Goal: Use online tool/utility: Utilize a website feature to perform a specific function

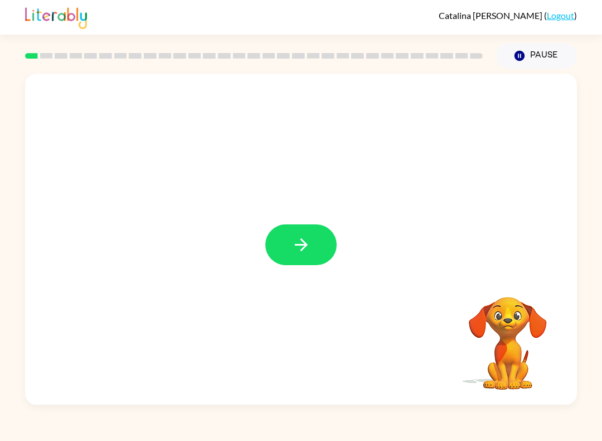
click at [322, 239] on button "button" at bounding box center [300, 244] width 71 height 41
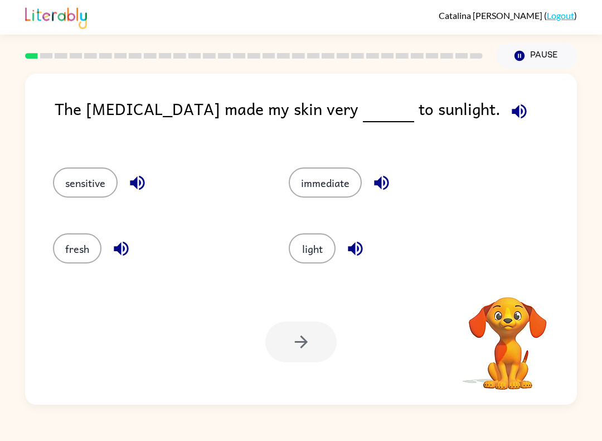
click at [512, 112] on icon "button" at bounding box center [519, 111] width 15 height 15
click at [82, 175] on button "sensitive" at bounding box center [85, 182] width 65 height 30
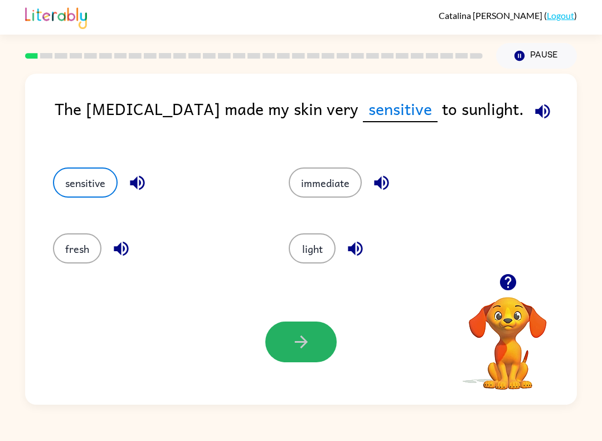
click at [292, 338] on icon "button" at bounding box center [302, 342] width 20 height 20
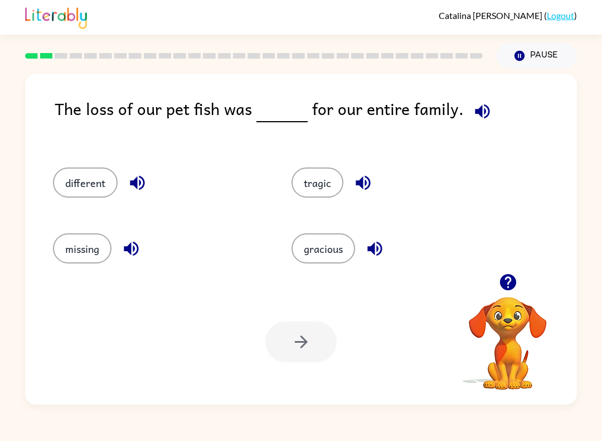
click at [308, 182] on button "tragic" at bounding box center [318, 182] width 52 height 30
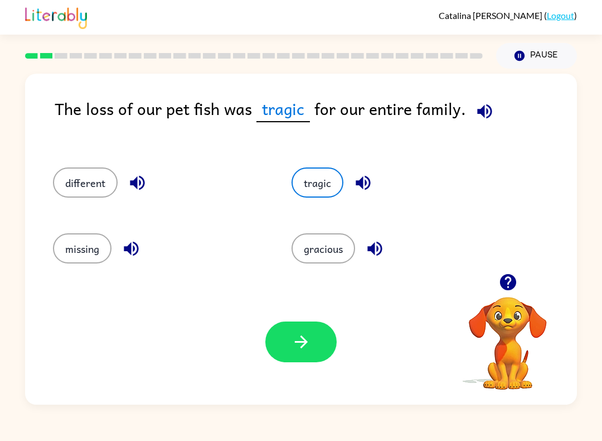
click at [316, 253] on button "gracious" at bounding box center [324, 248] width 64 height 30
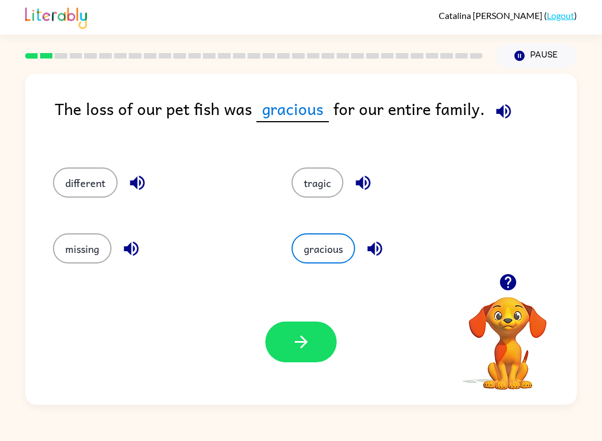
click at [297, 342] on icon "button" at bounding box center [300, 341] width 13 height 13
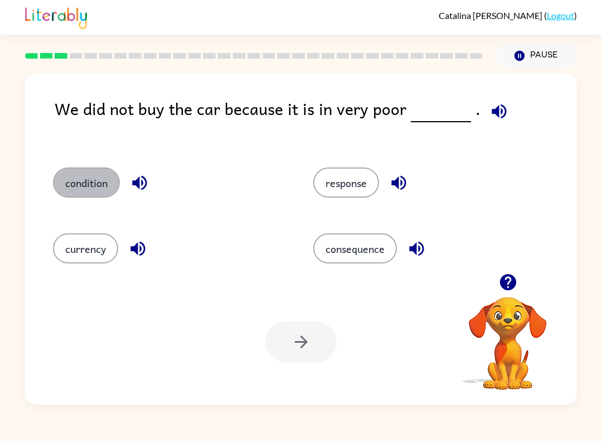
click at [75, 185] on button "condition" at bounding box center [86, 182] width 67 height 30
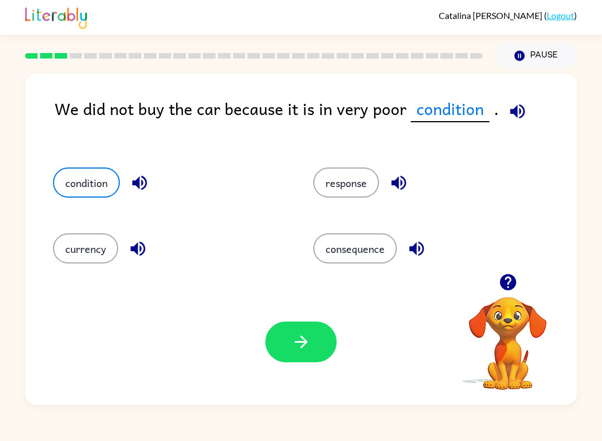
click at [300, 353] on button "button" at bounding box center [300, 341] width 71 height 41
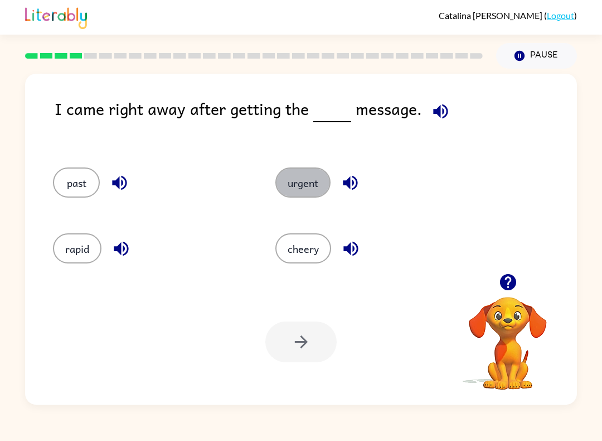
click at [281, 190] on button "urgent" at bounding box center [303, 182] width 55 height 30
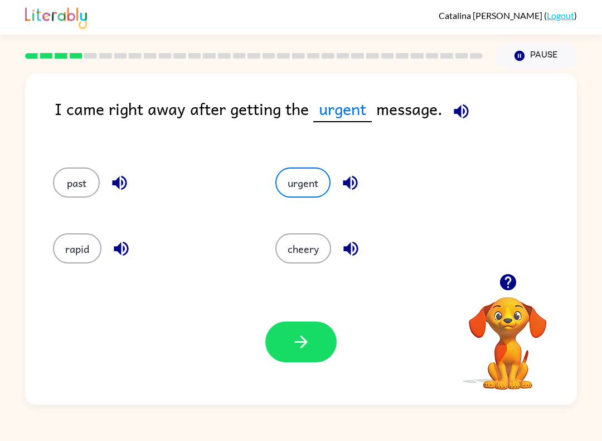
click at [316, 346] on button "button" at bounding box center [300, 341] width 71 height 41
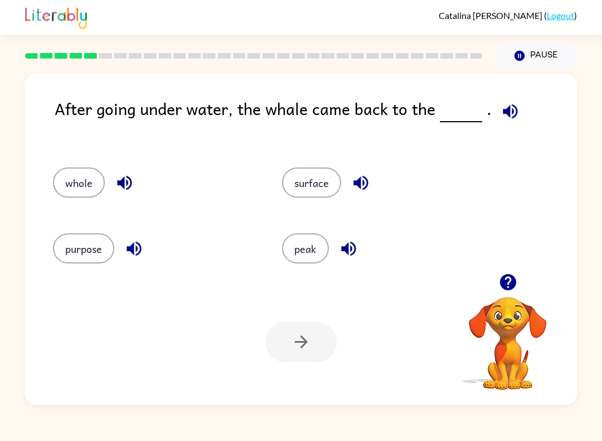
click at [324, 176] on button "surface" at bounding box center [311, 182] width 59 height 30
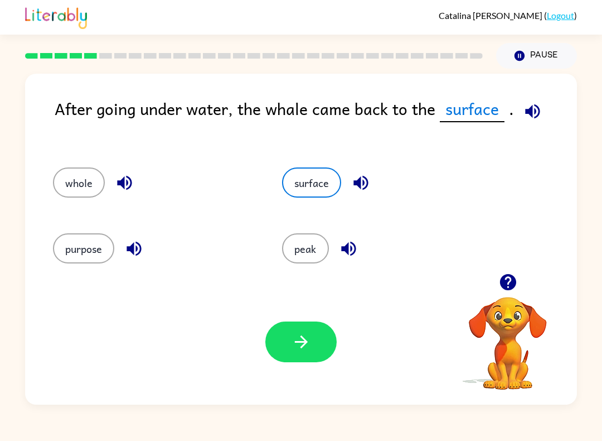
click at [289, 358] on button "button" at bounding box center [300, 341] width 71 height 41
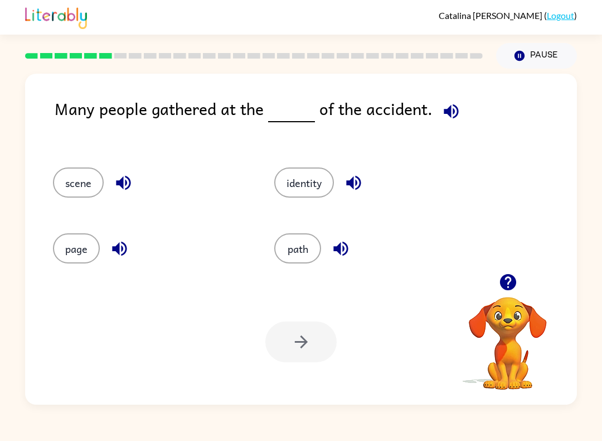
click at [307, 255] on button "path" at bounding box center [297, 248] width 47 height 30
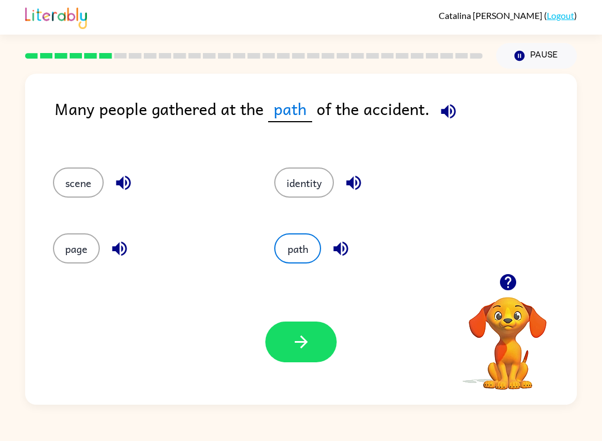
click at [303, 342] on icon "button" at bounding box center [300, 341] width 13 height 13
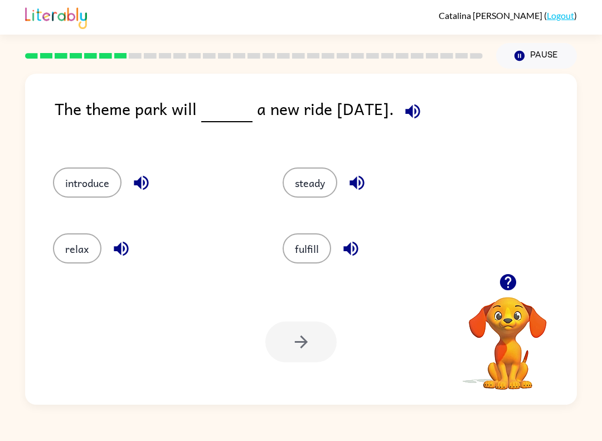
click at [61, 181] on button "introduce" at bounding box center [87, 182] width 69 height 30
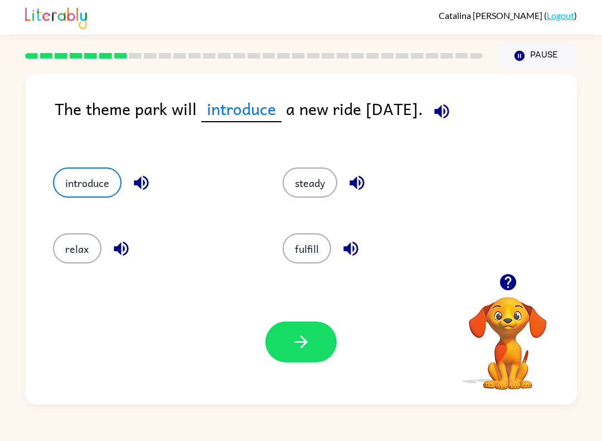
click at [284, 328] on button "button" at bounding box center [300, 341] width 71 height 41
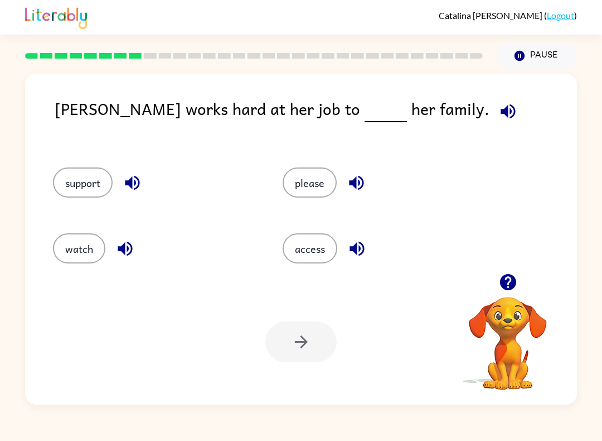
click at [78, 206] on div "support" at bounding box center [147, 179] width 230 height 66
click at [78, 177] on button "support" at bounding box center [83, 182] width 60 height 30
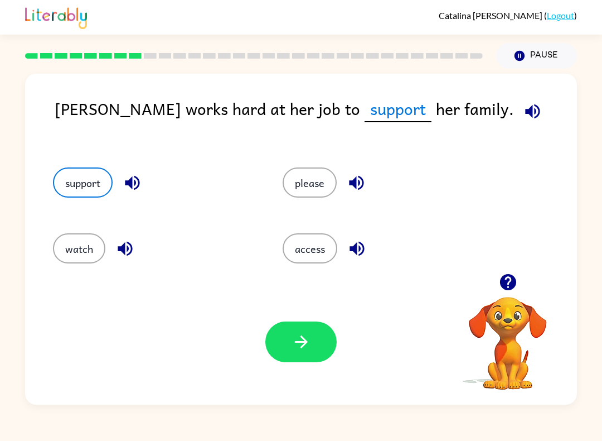
click at [304, 335] on icon "button" at bounding box center [302, 342] width 20 height 20
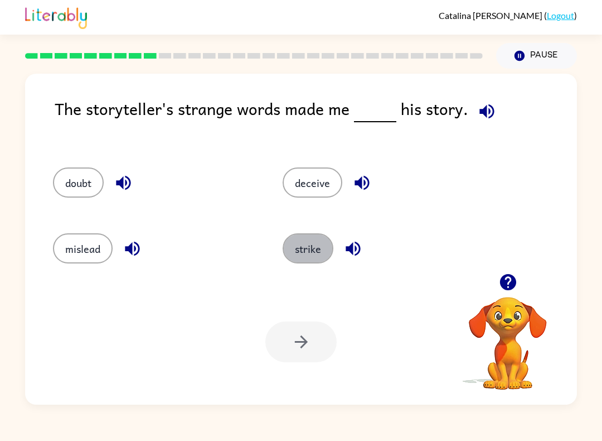
click at [310, 245] on button "strike" at bounding box center [308, 248] width 51 height 30
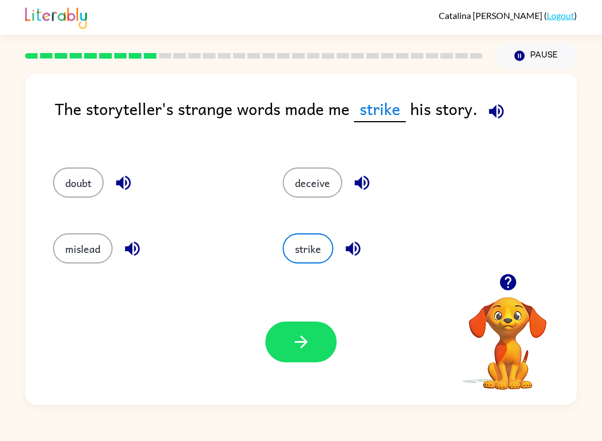
click at [297, 350] on icon "button" at bounding box center [302, 342] width 20 height 20
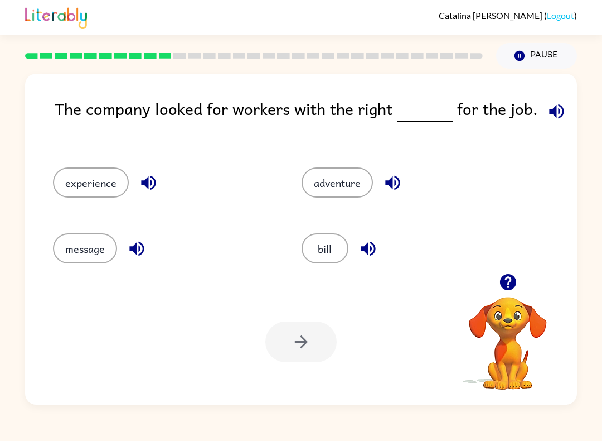
click at [90, 238] on button "message" at bounding box center [85, 248] width 64 height 30
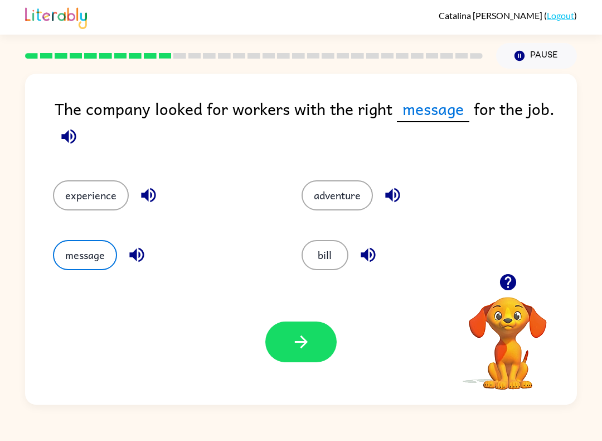
click at [113, 182] on button "experience" at bounding box center [91, 195] width 76 height 30
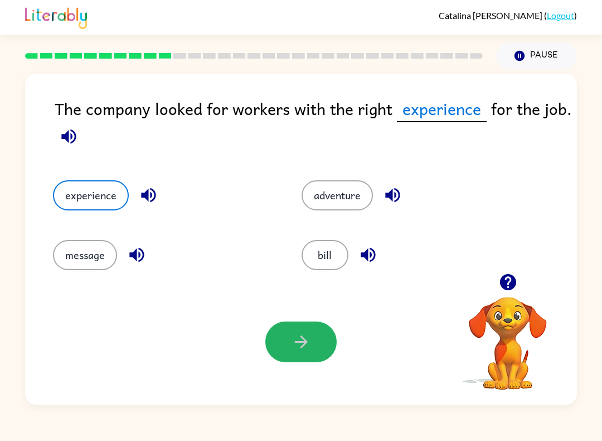
click at [316, 337] on button "button" at bounding box center [300, 341] width 71 height 41
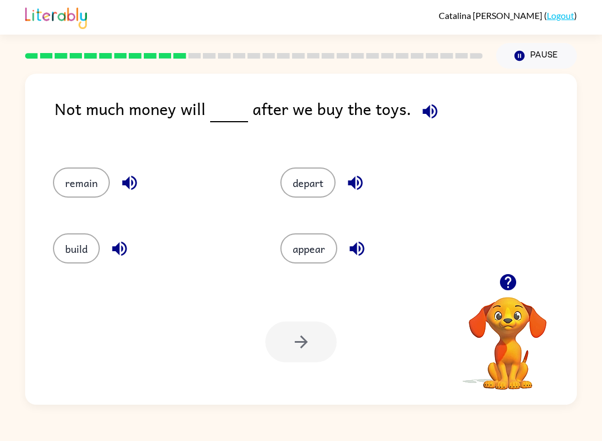
click at [429, 105] on icon "button" at bounding box center [431, 112] width 20 height 20
click at [83, 189] on button "remain" at bounding box center [81, 182] width 57 height 30
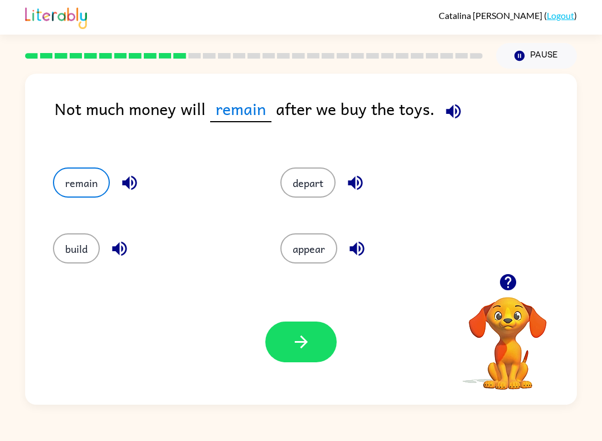
click at [303, 340] on icon "button" at bounding box center [302, 342] width 20 height 20
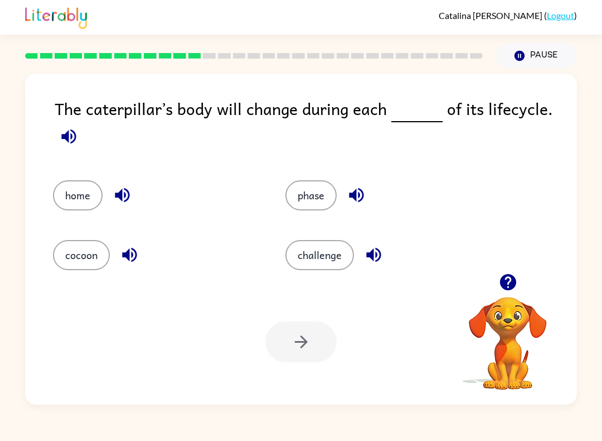
click at [325, 240] on button "challenge" at bounding box center [320, 255] width 69 height 30
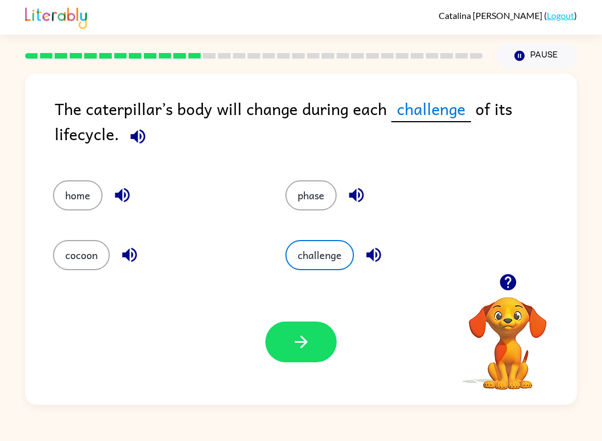
click at [309, 338] on icon "button" at bounding box center [302, 342] width 20 height 20
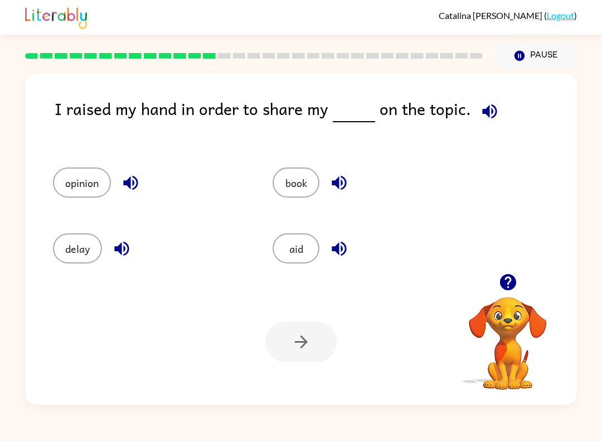
click at [86, 181] on button "opinion" at bounding box center [82, 182] width 58 height 30
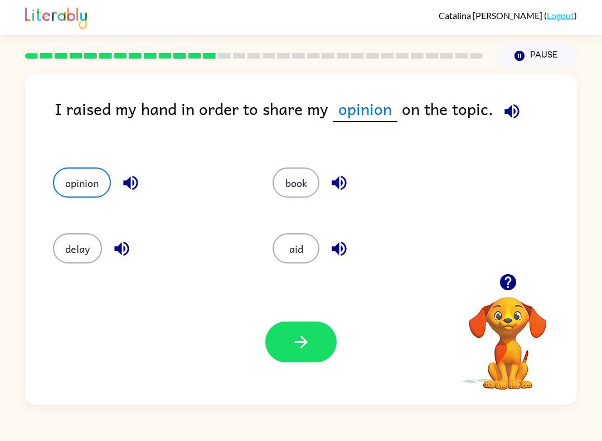
click at [311, 352] on button "button" at bounding box center [300, 341] width 71 height 41
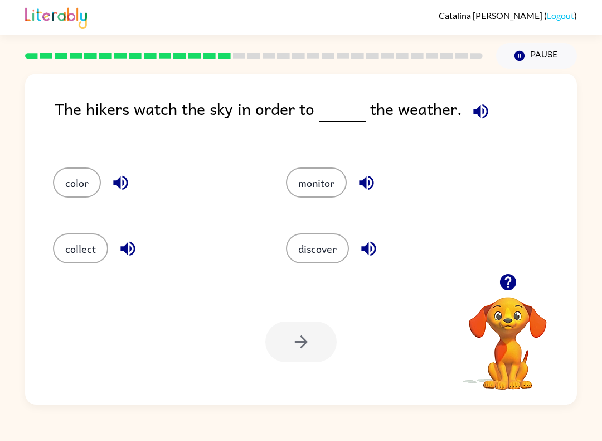
click at [314, 243] on button "discover" at bounding box center [317, 248] width 63 height 30
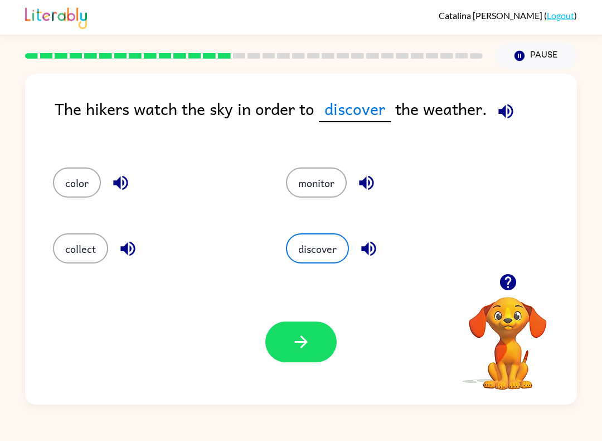
click at [294, 345] on icon "button" at bounding box center [302, 342] width 20 height 20
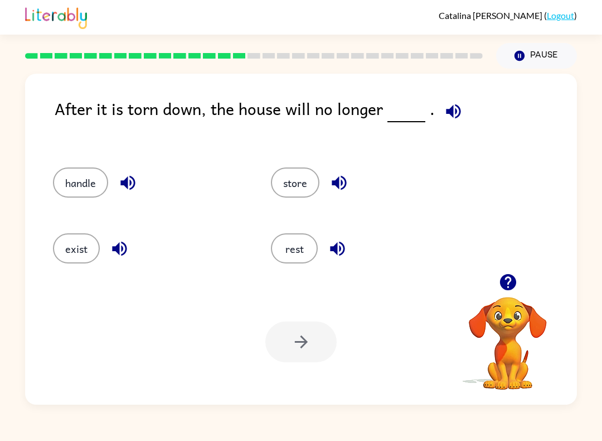
click at [453, 115] on icon "button" at bounding box center [454, 112] width 20 height 20
click at [95, 252] on button "exist" at bounding box center [76, 248] width 47 height 30
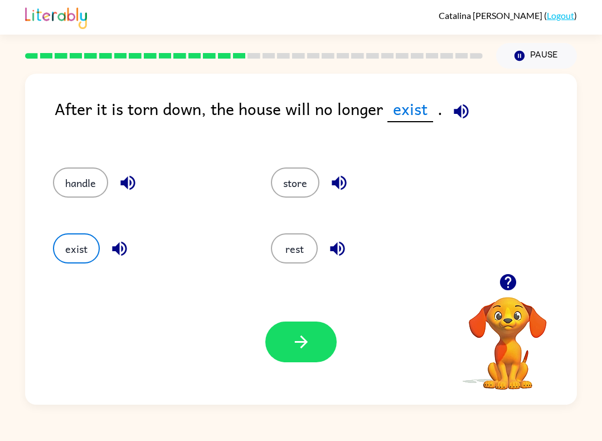
click at [463, 108] on icon "button" at bounding box center [462, 112] width 20 height 20
click at [305, 346] on icon "button" at bounding box center [302, 342] width 20 height 20
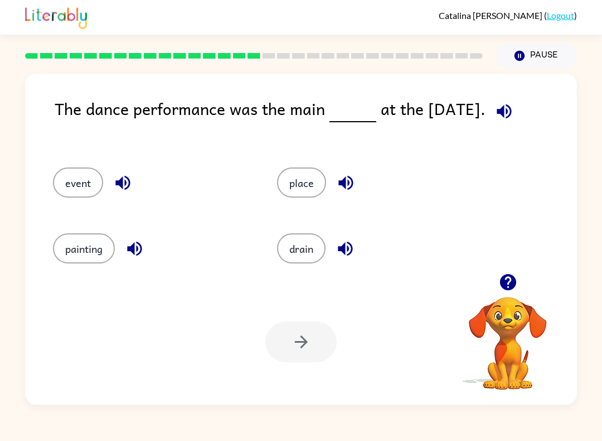
click at [505, 99] on button "button" at bounding box center [504, 111] width 28 height 28
click at [506, 114] on icon "button" at bounding box center [505, 112] width 20 height 20
click at [510, 108] on icon "button" at bounding box center [505, 112] width 20 height 20
click at [85, 182] on button "event" at bounding box center [78, 182] width 50 height 30
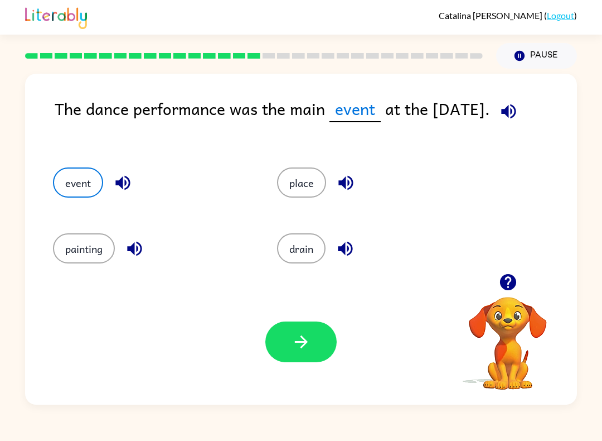
click at [294, 341] on icon "button" at bounding box center [302, 342] width 20 height 20
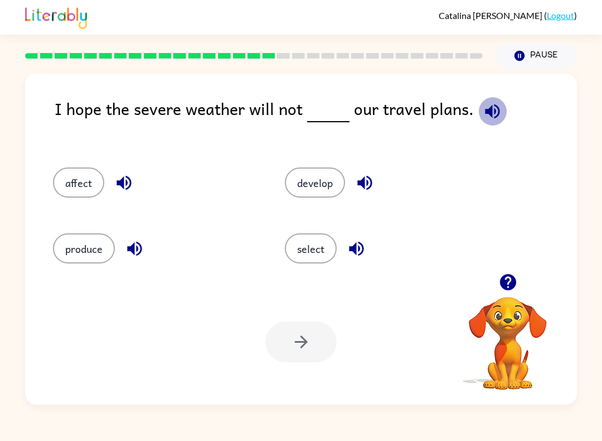
click at [499, 112] on button "button" at bounding box center [493, 111] width 28 height 28
click at [80, 177] on button "affect" at bounding box center [78, 182] width 51 height 30
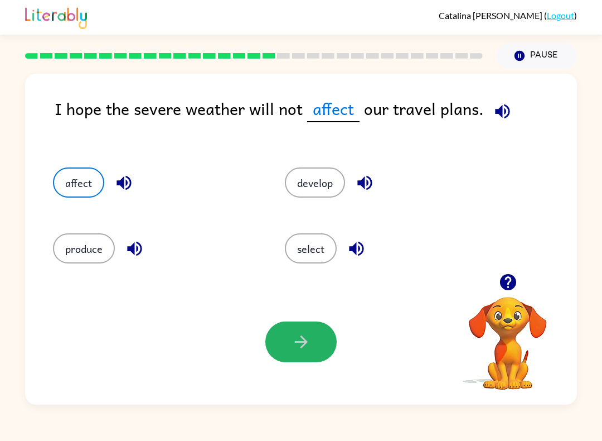
click at [296, 335] on icon "button" at bounding box center [302, 342] width 20 height 20
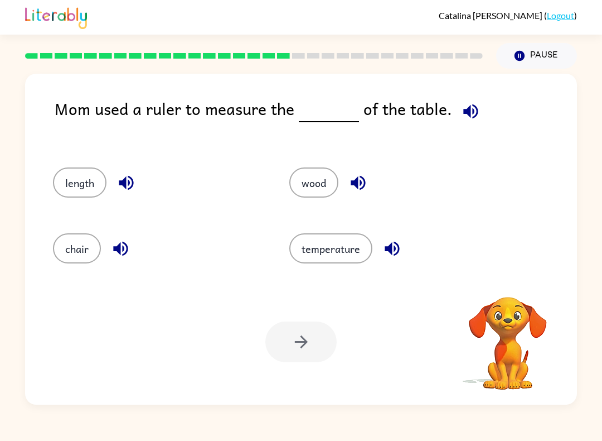
click at [471, 112] on icon "button" at bounding box center [471, 111] width 15 height 15
click at [79, 194] on button "length" at bounding box center [80, 182] width 54 height 30
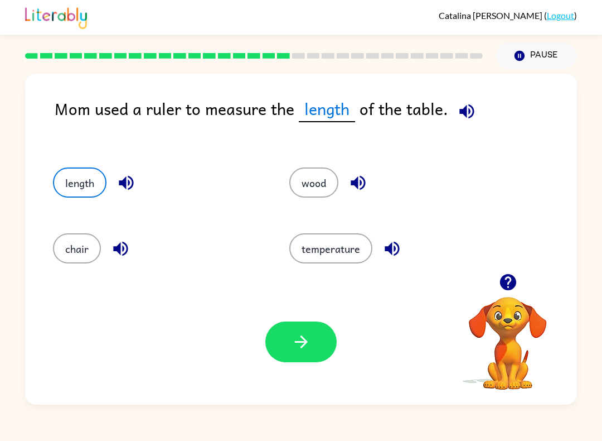
click at [315, 362] on button "button" at bounding box center [300, 341] width 71 height 41
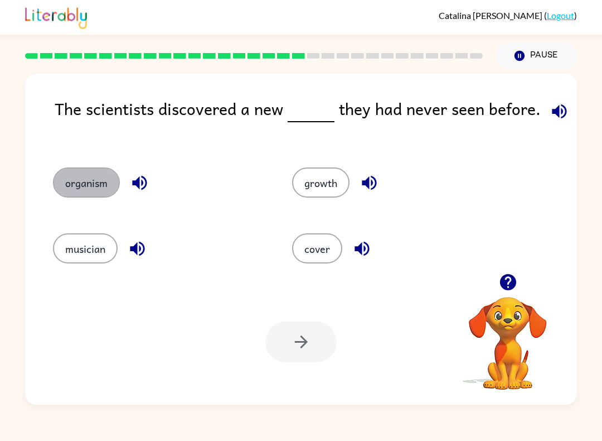
click at [103, 172] on button "organism" at bounding box center [86, 182] width 67 height 30
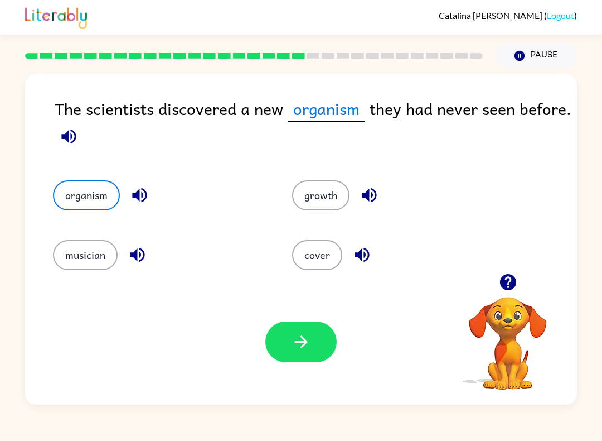
click at [292, 340] on icon "button" at bounding box center [302, 342] width 20 height 20
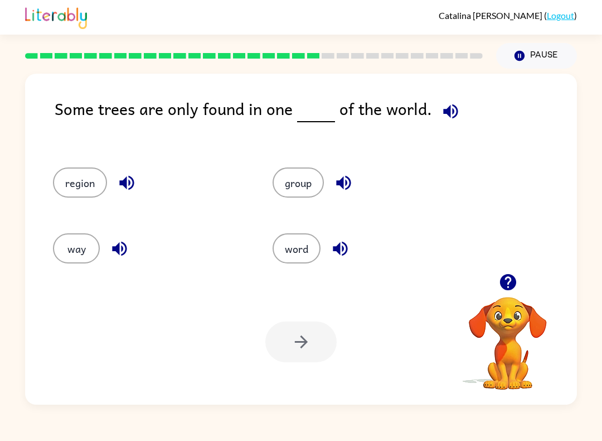
click at [74, 190] on button "region" at bounding box center [80, 182] width 54 height 30
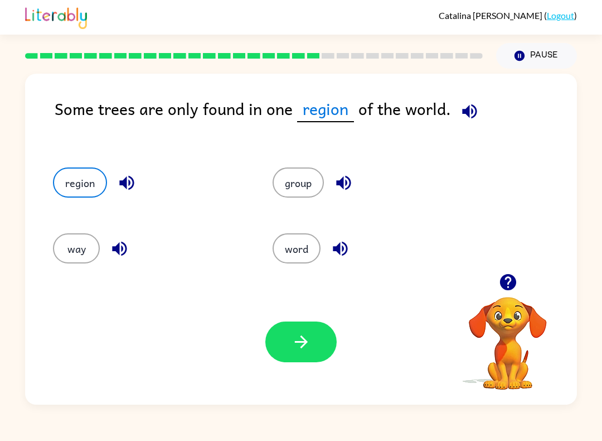
click at [301, 341] on icon "button" at bounding box center [302, 342] width 20 height 20
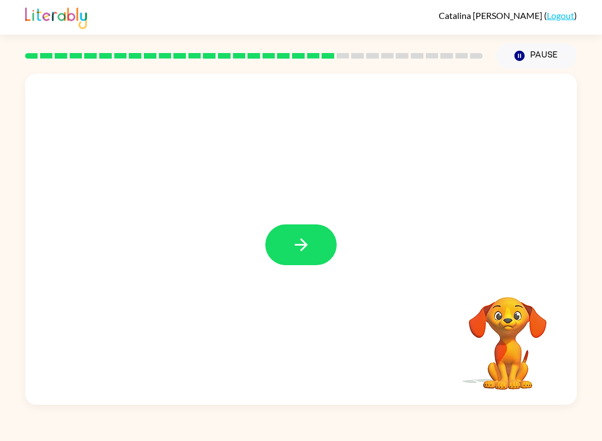
click at [309, 248] on icon "button" at bounding box center [302, 245] width 20 height 20
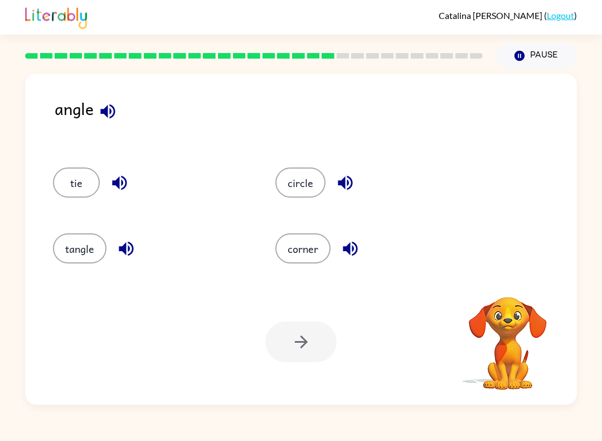
click at [303, 244] on button "corner" at bounding box center [303, 248] width 55 height 30
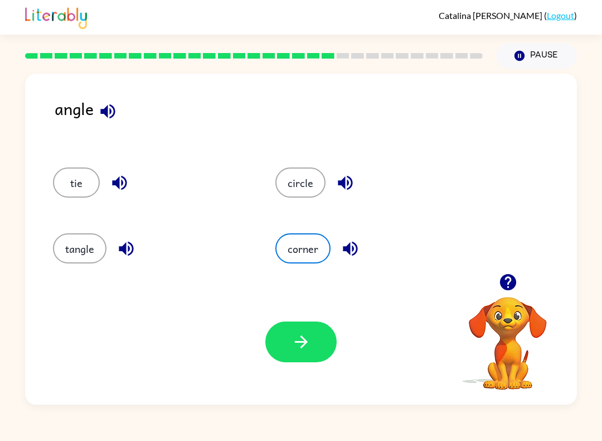
click at [298, 342] on icon "button" at bounding box center [300, 341] width 13 height 13
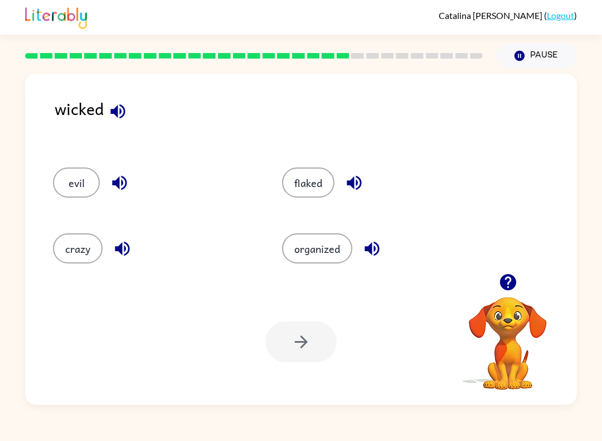
click at [80, 180] on button "evil" at bounding box center [76, 182] width 47 height 30
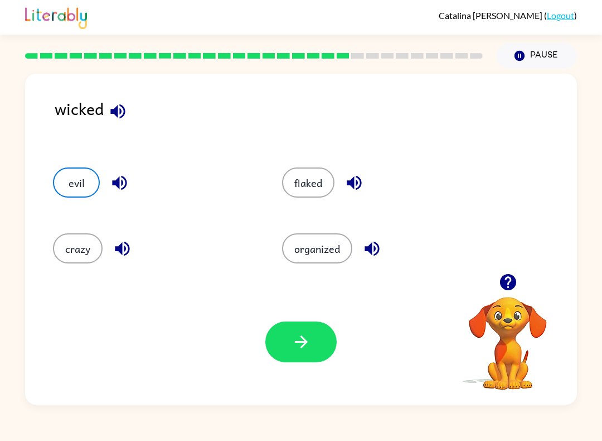
click at [300, 359] on button "button" at bounding box center [300, 341] width 71 height 41
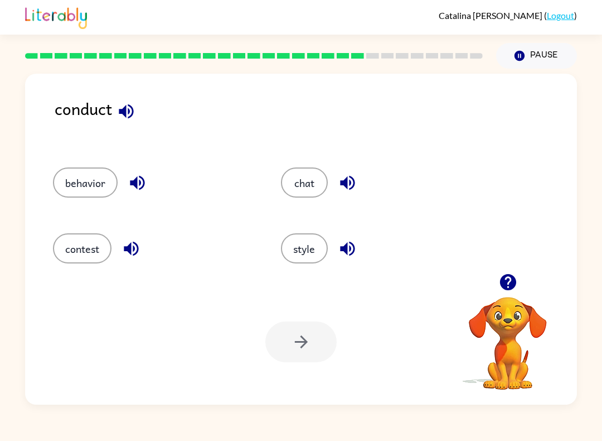
click at [313, 352] on div at bounding box center [300, 341] width 71 height 41
click at [88, 249] on button "contest" at bounding box center [82, 248] width 59 height 30
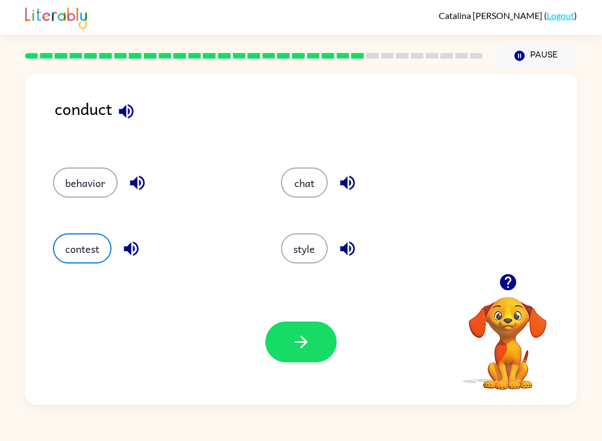
click at [303, 340] on icon "button" at bounding box center [302, 342] width 20 height 20
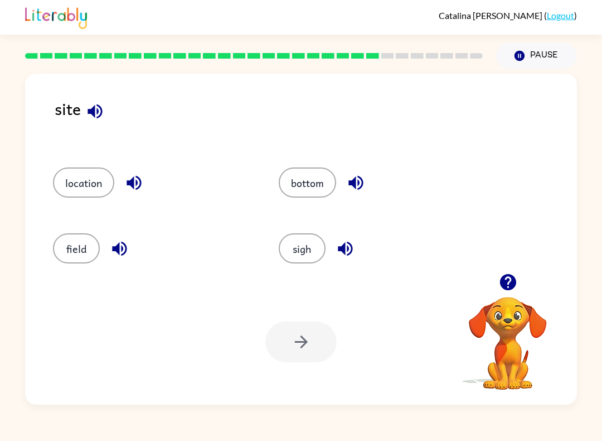
click at [91, 177] on button "location" at bounding box center [83, 182] width 61 height 30
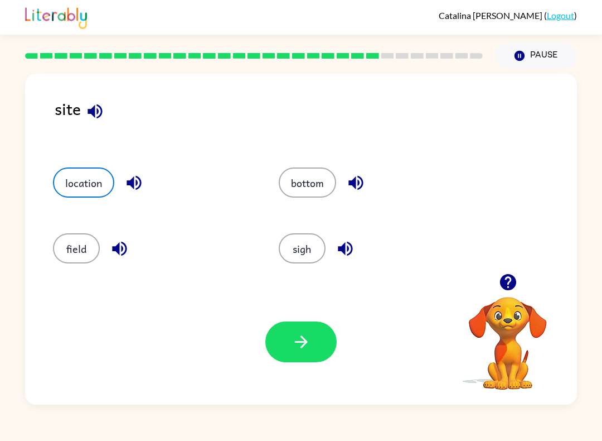
click at [309, 343] on icon "button" at bounding box center [302, 342] width 20 height 20
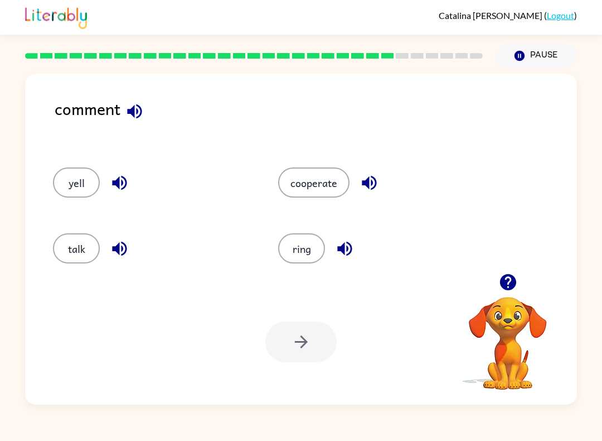
click at [76, 250] on button "talk" at bounding box center [76, 248] width 47 height 30
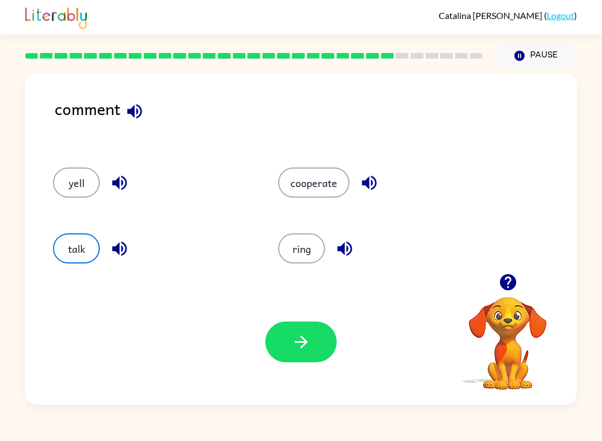
click at [267, 339] on button "button" at bounding box center [300, 341] width 71 height 41
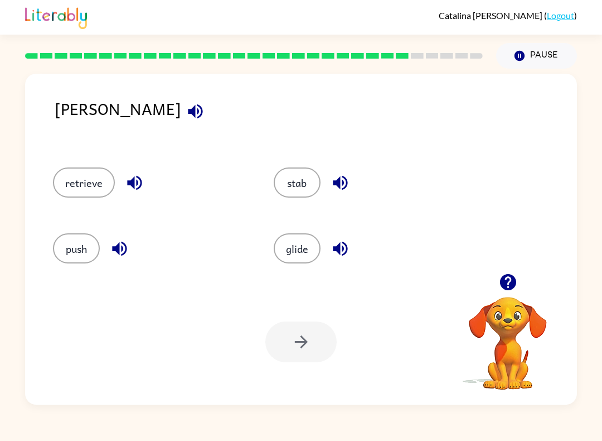
click at [295, 250] on button "glide" at bounding box center [297, 248] width 47 height 30
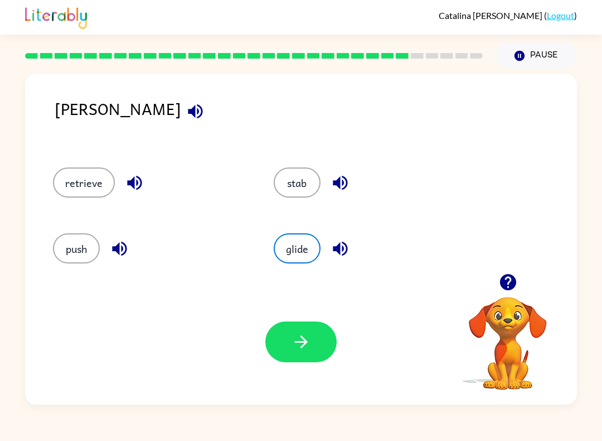
click at [302, 355] on button "button" at bounding box center [300, 341] width 71 height 41
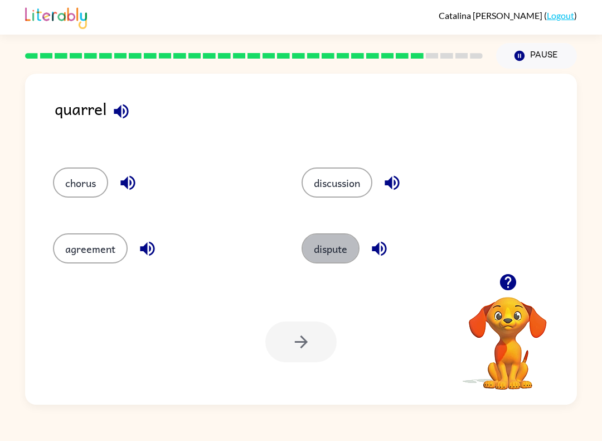
click at [344, 256] on button "dispute" at bounding box center [331, 248] width 58 height 30
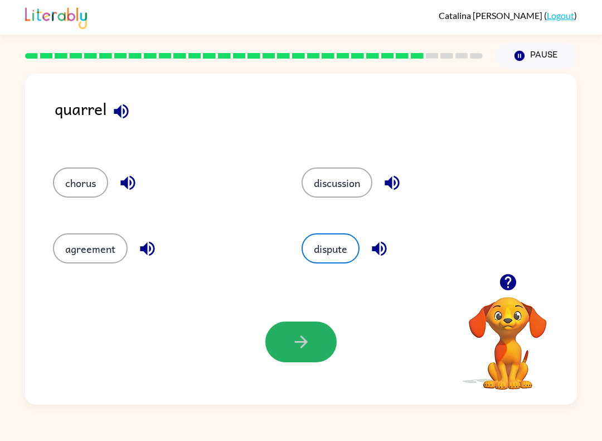
click at [291, 353] on button "button" at bounding box center [300, 341] width 71 height 41
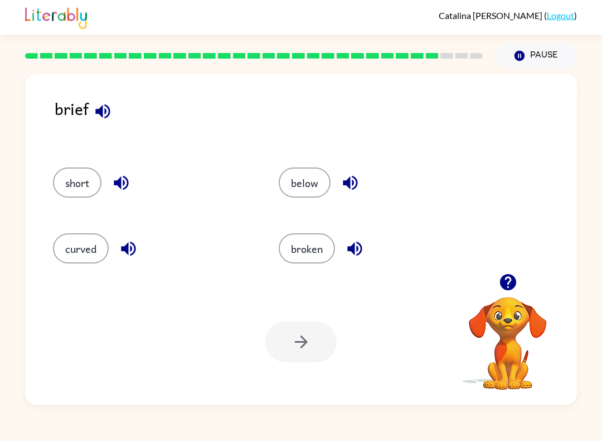
click at [82, 245] on button "curved" at bounding box center [81, 248] width 56 height 30
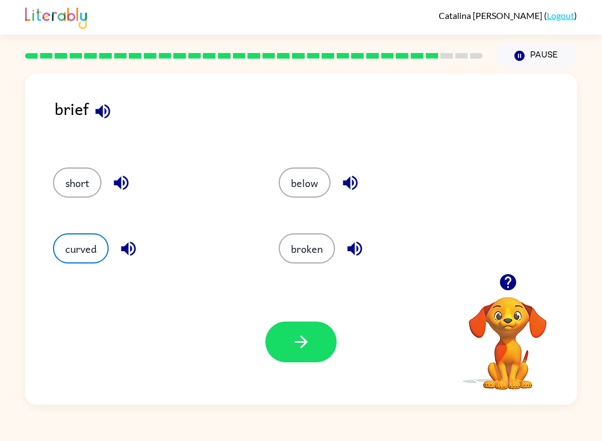
click at [315, 350] on button "button" at bounding box center [300, 341] width 71 height 41
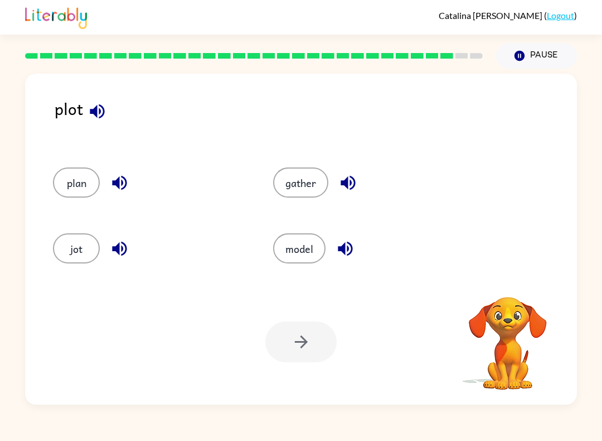
click at [301, 243] on button "model" at bounding box center [299, 248] width 52 height 30
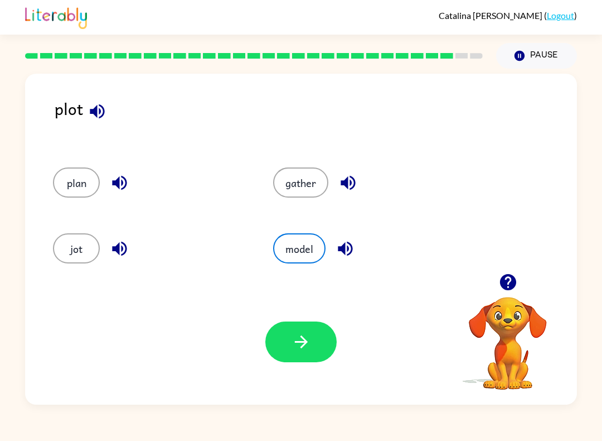
click at [293, 336] on icon "button" at bounding box center [302, 342] width 20 height 20
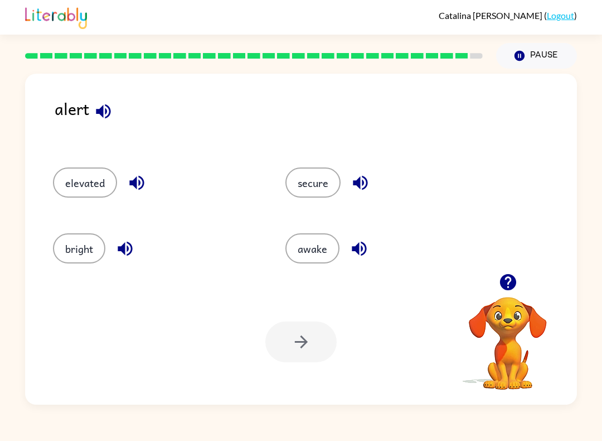
click at [314, 186] on button "secure" at bounding box center [313, 182] width 55 height 30
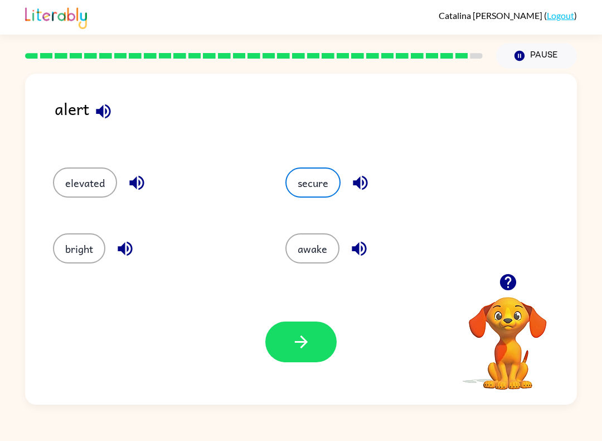
click at [302, 343] on icon "button" at bounding box center [302, 342] width 20 height 20
